Goal: Check status: Check status

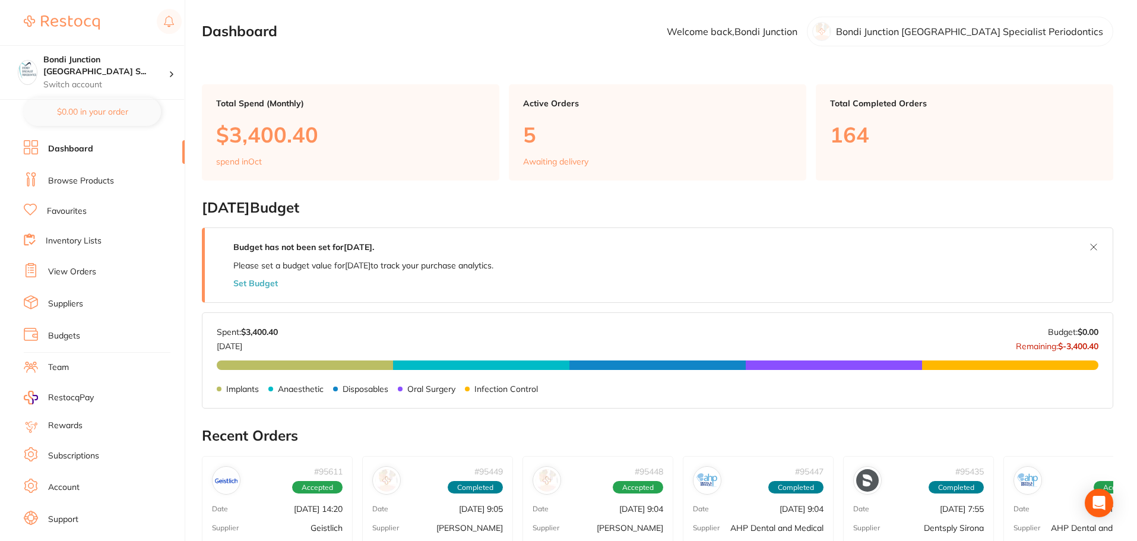
click at [101, 267] on li "View Orders" at bounding box center [104, 272] width 161 height 18
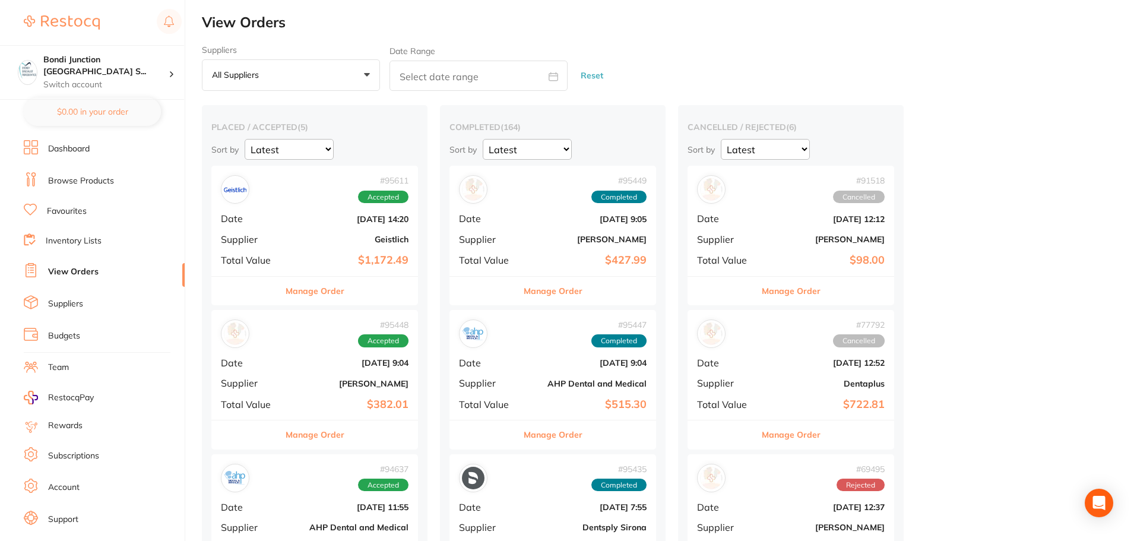
click at [333, 255] on b "$1,172.49" at bounding box center [349, 260] width 119 height 12
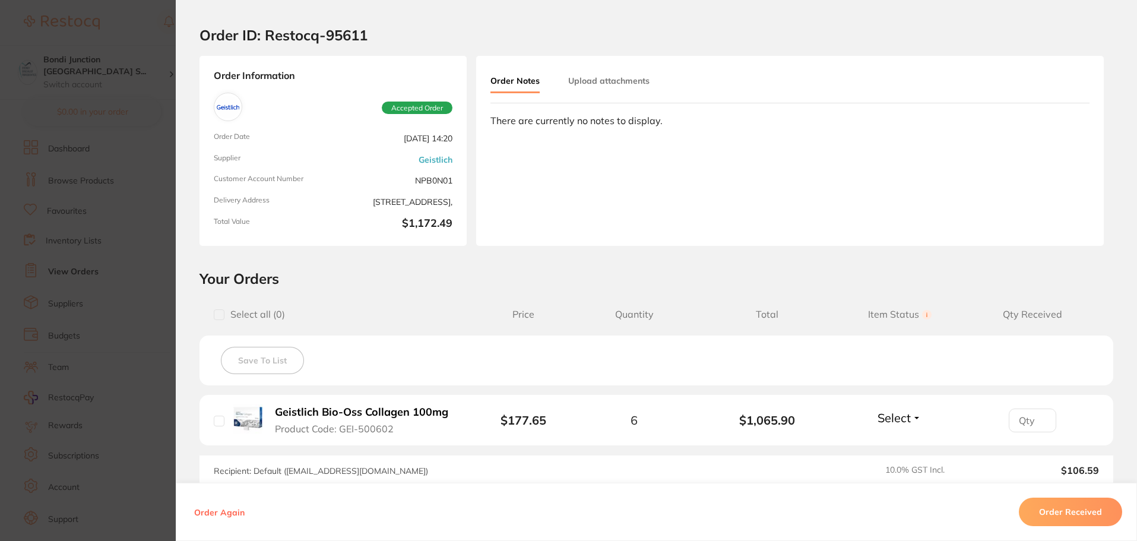
scroll to position [170, 0]
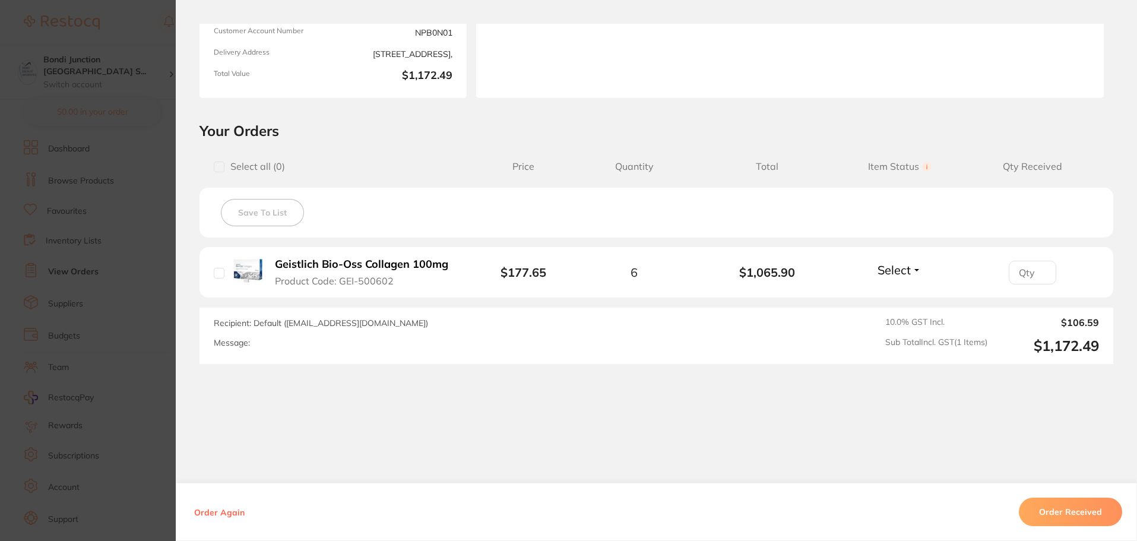
click at [89, 338] on section "Order ID: Restocq- 95611 Order Information Accepted Order Order Date [DATE] 14:…" at bounding box center [568, 270] width 1137 height 541
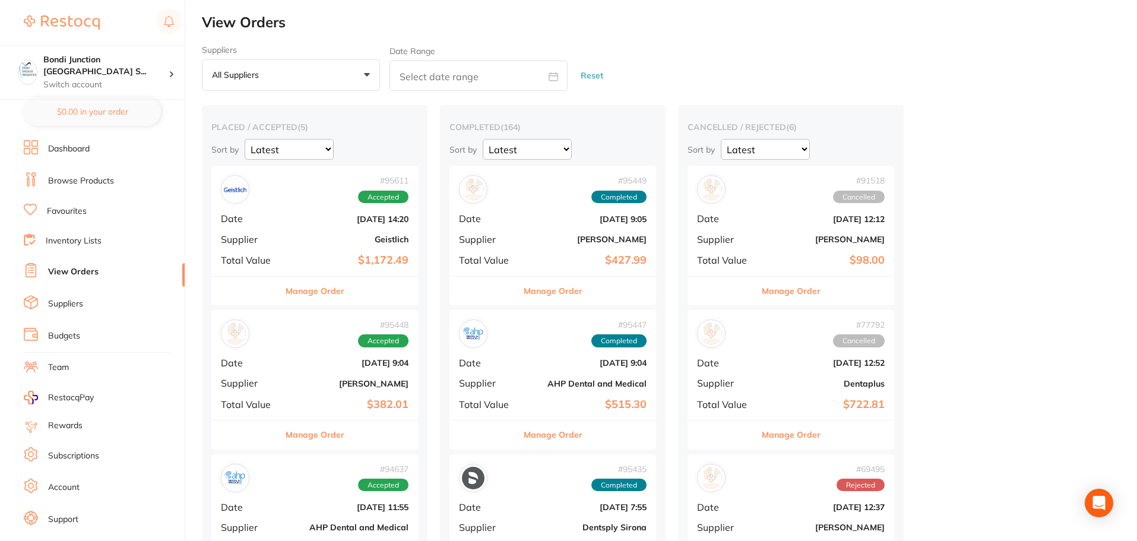
click at [317, 230] on div "# 95611 Accepted Date [DATE] 14:20 Supplier Geistlich Total Value $1,172.49" at bounding box center [314, 221] width 207 height 110
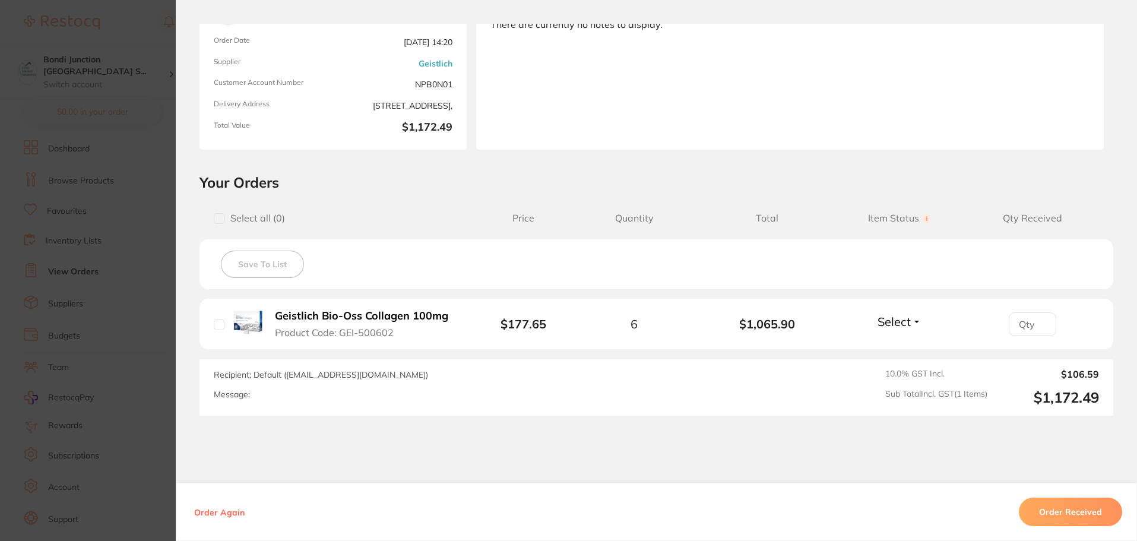
scroll to position [119, 0]
click at [39, 399] on section "Order ID: Restocq- 95611 Order Information Accepted Order Order Date [DATE] 14:…" at bounding box center [568, 270] width 1137 height 541
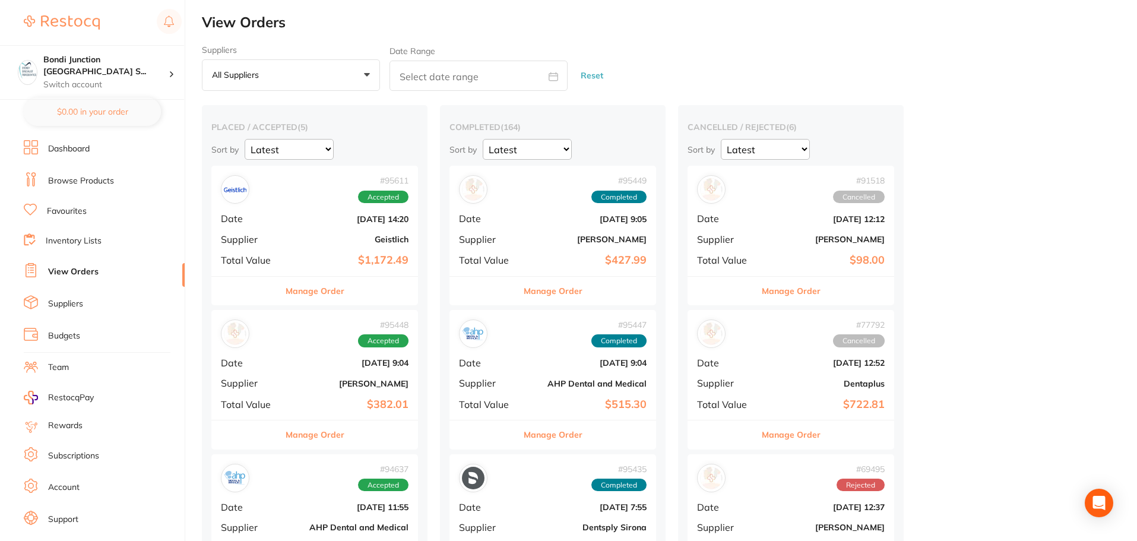
click at [39, 398] on link "RestocqPay" at bounding box center [59, 398] width 70 height 14
click at [271, 375] on div "# 95448 Accepted Date [DATE] 9:04 Supplier [PERSON_NAME] Total Value $382.01" at bounding box center [314, 365] width 207 height 110
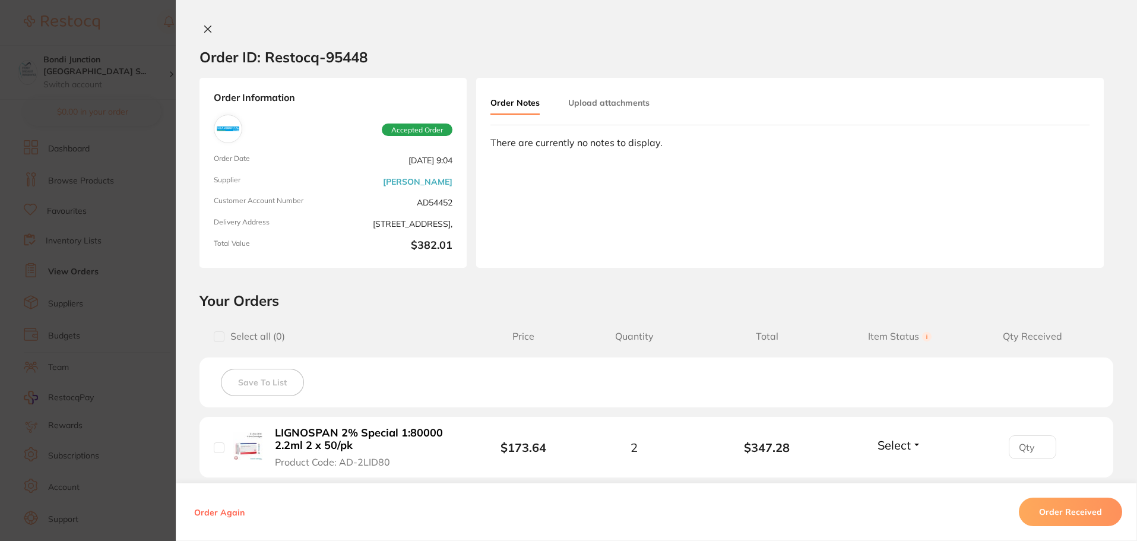
scroll to position [119, 0]
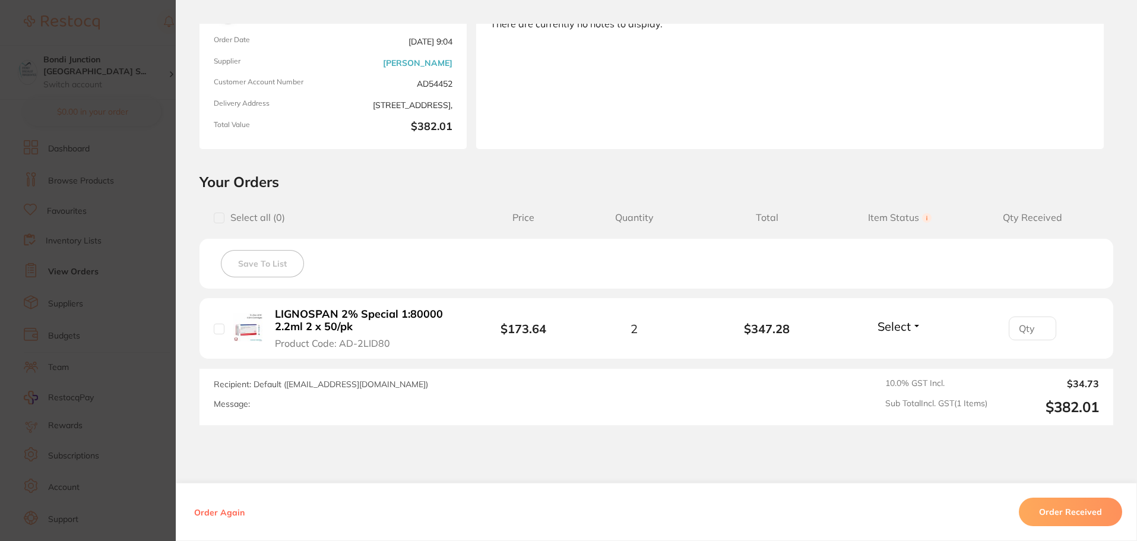
click at [1051, 508] on button "Order Received" at bounding box center [1070, 512] width 103 height 29
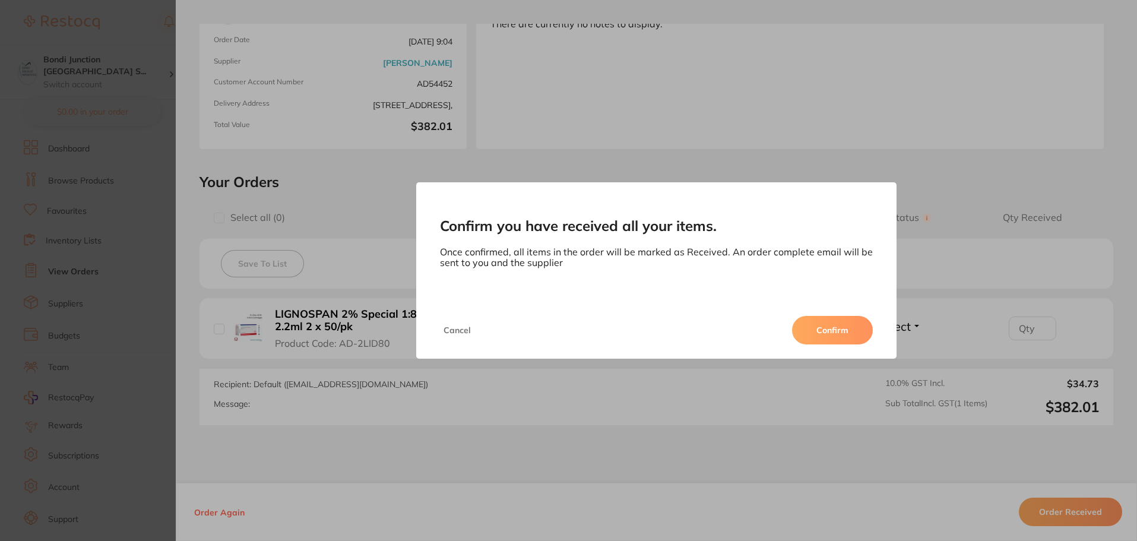
click at [816, 316] on button "Confirm" at bounding box center [832, 330] width 81 height 29
